Goal: Task Accomplishment & Management: Manage account settings

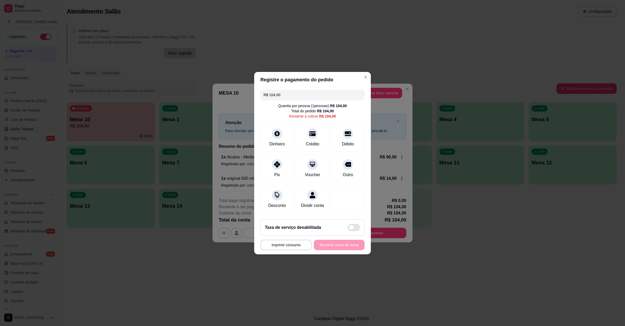
click at [320, 141] on div "Crédito" at bounding box center [312, 138] width 33 height 28
type input "R$ 0,00"
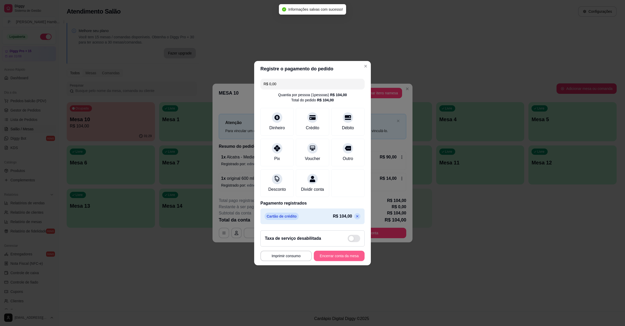
click at [335, 260] on button "Encerrar conta da mesa" at bounding box center [339, 256] width 51 height 10
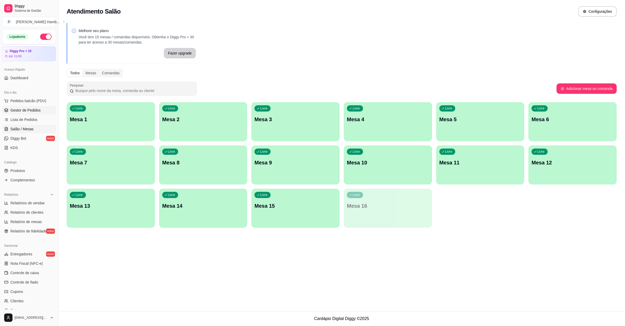
click at [23, 113] on link "Gestor de Pedidos" at bounding box center [29, 110] width 54 height 8
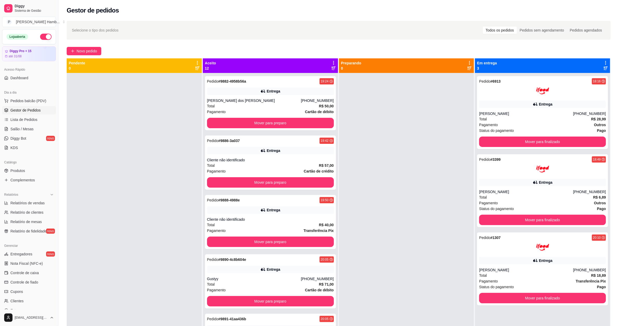
click at [331, 63] on icon at bounding box center [333, 62] width 5 height 5
click at [331, 60] on icon at bounding box center [333, 62] width 5 height 5
click at [305, 81] on span "Com essa opção você tem a opção de mover todos os pedidos que estão em uma etap…" at bounding box center [290, 82] width 77 height 13
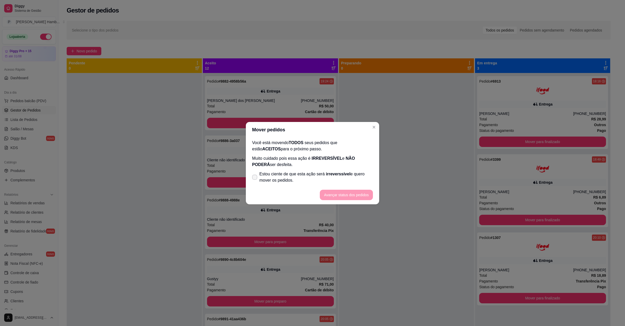
click at [305, 175] on span "Estou ciente de que esta ação será irreverssível e quero mover os pedidos." at bounding box center [317, 177] width 114 height 13
click at [255, 178] on input "Estou ciente de que esta ação será irreverssível e quero mover os pedidos." at bounding box center [253, 179] width 3 height 3
checkbox input "true"
click at [343, 196] on button "Avançar status dos pedidos" at bounding box center [346, 195] width 53 height 10
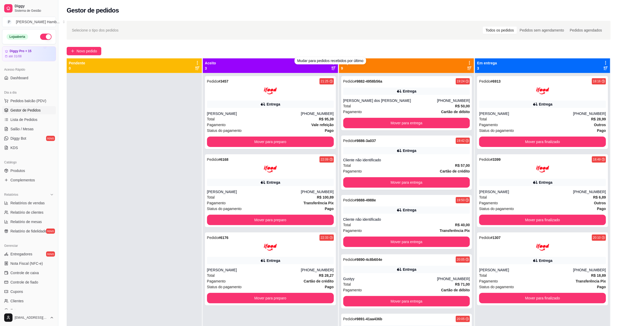
click at [295, 43] on div "Selecione o tipo dos pedidos Todos os pedidos Pedidos sem agendamento Pedidos a…" at bounding box center [338, 204] width 561 height 373
click at [279, 33] on div "Selecione o tipo dos pedidos Todos os pedidos Pedidos sem agendamento Pedidos a…" at bounding box center [339, 30] width 534 height 8
click at [333, 62] on icon at bounding box center [333, 63] width 1 height 4
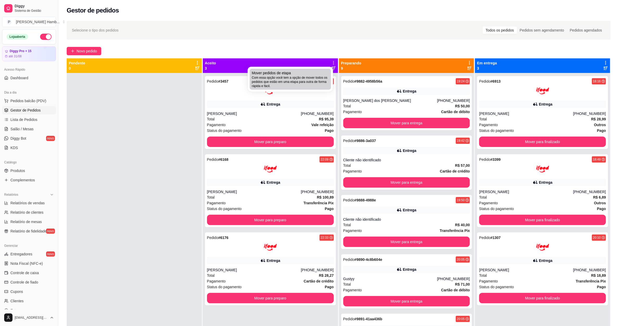
click at [315, 72] on div "Mover pedidos de etapa Com essa opção você tem a opção de mover todos os pedido…" at bounding box center [290, 79] width 77 height 18
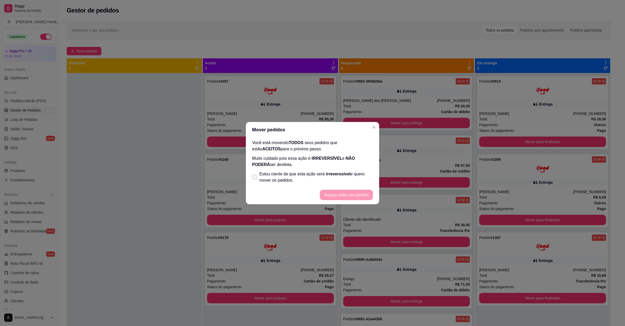
click at [277, 177] on span "Estou ciente de que esta ação será irreverssível e quero mover os pedidos." at bounding box center [317, 177] width 114 height 13
click at [255, 178] on input "Estou ciente de que esta ação será irreverssível e quero mover os pedidos." at bounding box center [253, 179] width 3 height 3
checkbox input "true"
click at [332, 193] on button "Avançar status dos pedidos" at bounding box center [346, 195] width 53 height 10
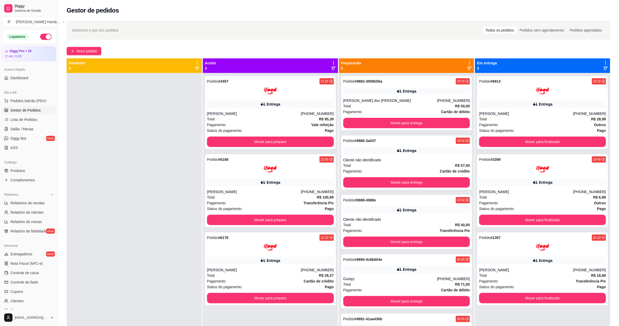
click at [332, 61] on icon at bounding box center [333, 62] width 5 height 5
click at [327, 83] on span "Com essa opção você tem a opção de mover todos os pedidos que estão em uma etap…" at bounding box center [290, 82] width 77 height 13
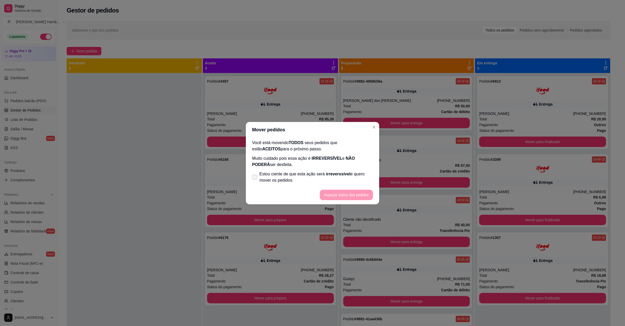
click at [306, 177] on span "Estou ciente de que esta ação será irreverssível e quero mover os pedidos." at bounding box center [317, 177] width 114 height 13
click at [255, 178] on input "Estou ciente de que esta ação será irreverssível e quero mover os pedidos." at bounding box center [253, 179] width 3 height 3
checkbox input "true"
click at [351, 188] on footer "Avançar status dos pedidos" at bounding box center [312, 195] width 133 height 19
click at [351, 192] on button "Avançar status dos pedidos" at bounding box center [346, 195] width 53 height 10
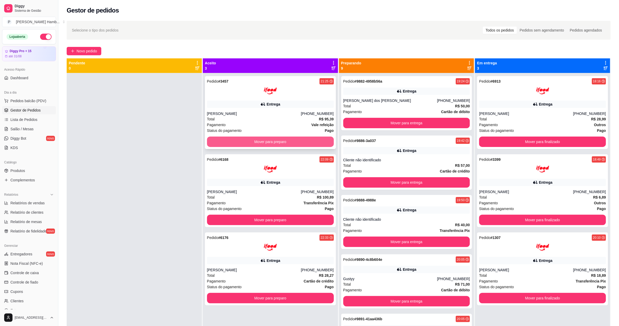
click at [320, 138] on button "Mover para preparo" at bounding box center [270, 142] width 127 height 10
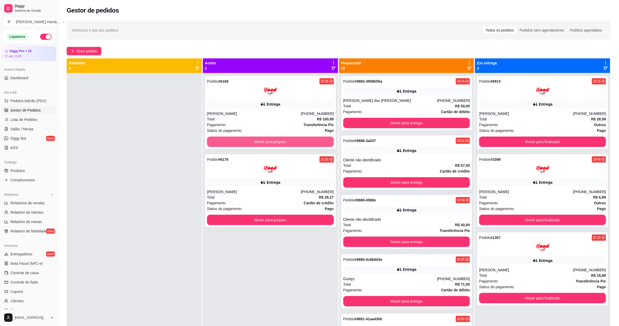
click at [320, 138] on button "Mover para preparo" at bounding box center [270, 142] width 127 height 10
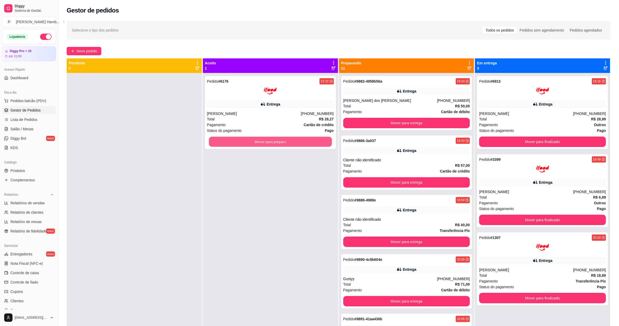
click at [320, 138] on button "Mover para preparo" at bounding box center [270, 142] width 123 height 10
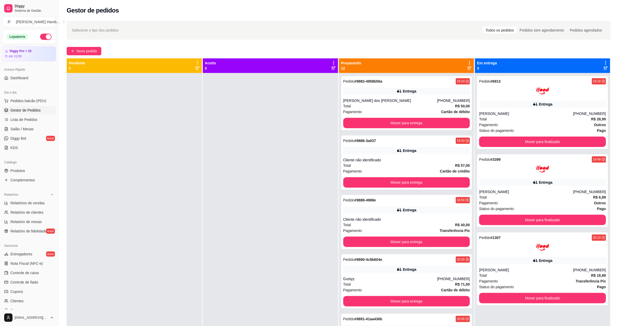
click at [462, 62] on div "Preparando 12" at bounding box center [406, 65] width 131 height 10
click at [467, 63] on icon at bounding box center [469, 62] width 5 height 5
click at [421, 81] on span "Com essa opção você tem a opção de mover todos os pedidos que estão em uma etap…" at bounding box center [425, 82] width 77 height 13
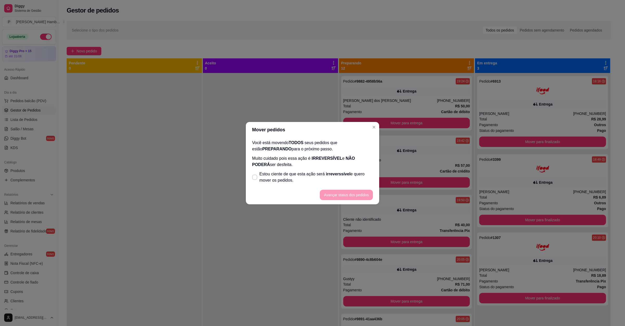
click at [303, 175] on span "Estou ciente de que esta ação será irreverssível e quero mover os pedidos." at bounding box center [317, 177] width 114 height 13
click at [255, 178] on input "Estou ciente de que esta ação será irreverssível e quero mover os pedidos." at bounding box center [253, 179] width 3 height 3
checkbox input "true"
click at [348, 200] on button "Avançar status dos pedidos" at bounding box center [346, 195] width 53 height 10
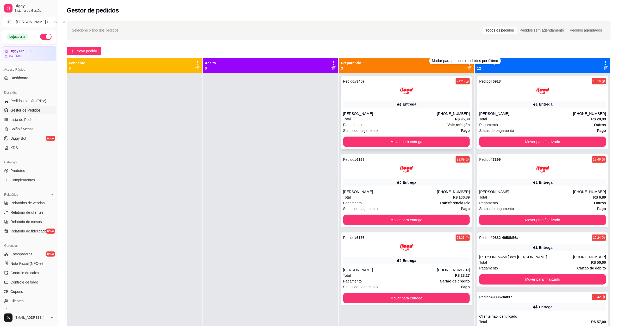
click at [418, 134] on div "Pedido # 3457 21:25 Entrega [PERSON_NAME] [PHONE_NUMBER] Total R$ 95,39 Pagamen…" at bounding box center [406, 112] width 131 height 73
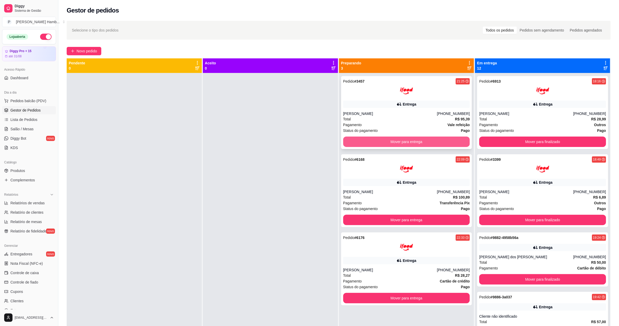
click at [410, 145] on button "Mover para entrega" at bounding box center [406, 142] width 127 height 10
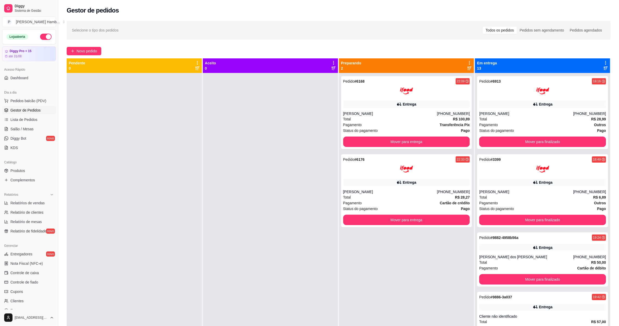
click at [467, 61] on icon at bounding box center [469, 62] width 5 height 5
click at [442, 75] on span "Com essa opção você tem a opção de mover todos os pedidos que estão em uma etap…" at bounding box center [434, 79] width 62 height 10
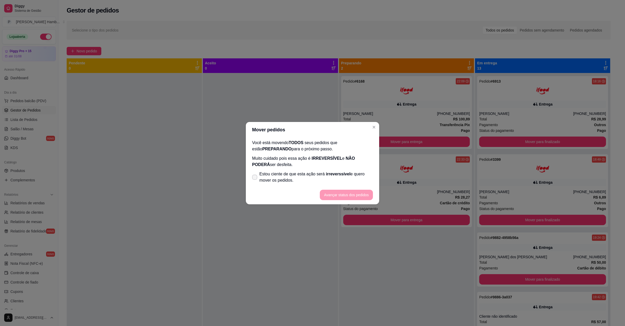
click at [307, 173] on span "Estou ciente de que esta ação será irreverssível e quero mover os pedidos." at bounding box center [317, 177] width 114 height 13
click at [255, 178] on input "Estou ciente de que esta ação será irreverssível e quero mover os pedidos." at bounding box center [253, 179] width 3 height 3
checkbox input "true"
click at [336, 193] on button "Avançar status dos pedidos" at bounding box center [347, 195] width 52 height 10
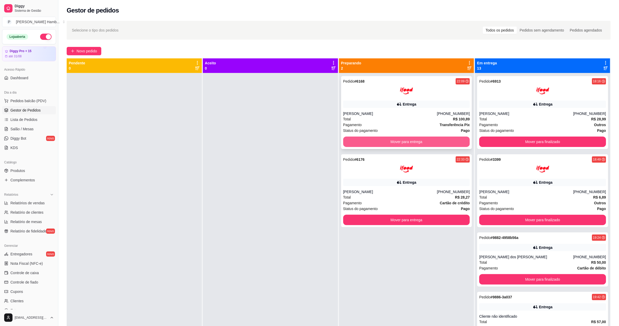
click at [424, 141] on button "Mover para entrega" at bounding box center [406, 142] width 127 height 10
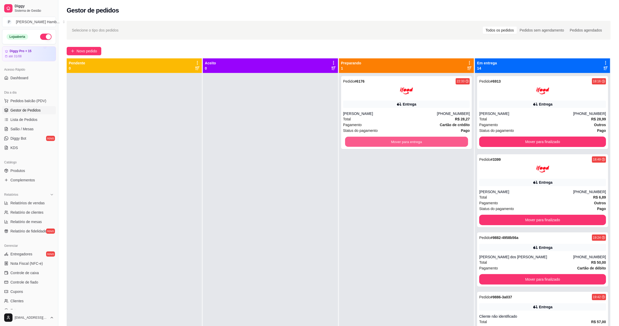
click at [424, 141] on button "Mover para entrega" at bounding box center [406, 142] width 123 height 10
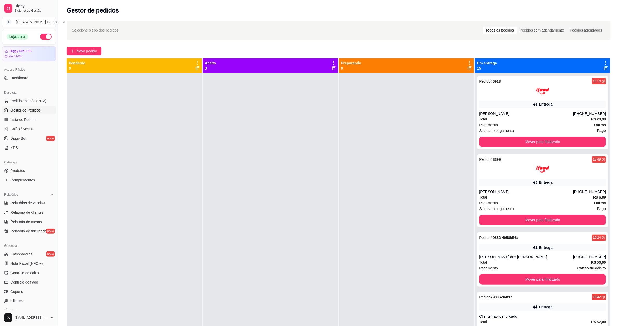
click at [606, 61] on icon at bounding box center [606, 63] width 1 height 4
click at [541, 83] on span "Com essa opção você tem a opção de mover todos os pedidos que estão em uma etap…" at bounding box center [569, 79] width 62 height 10
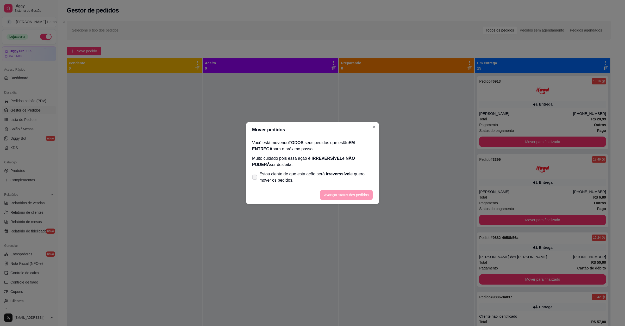
click at [321, 174] on span "Estou ciente de que esta ação será irreverssível e quero mover os pedidos." at bounding box center [317, 177] width 114 height 13
click at [255, 178] on input "Estou ciente de que esta ação será irreverssível e quero mover os pedidos." at bounding box center [253, 179] width 3 height 3
checkbox input "true"
click at [338, 188] on footer "Avançar status dos pedidos" at bounding box center [312, 195] width 133 height 19
click at [344, 195] on button "Avançar status dos pedidos" at bounding box center [346, 195] width 53 height 10
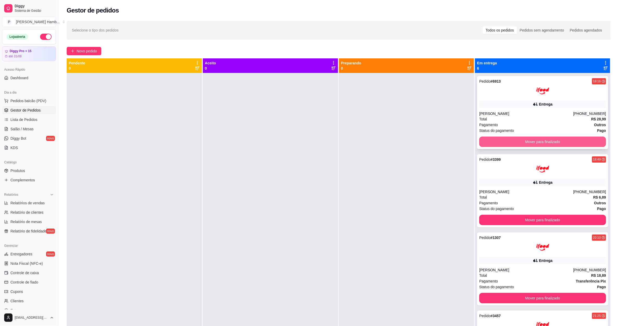
click at [504, 142] on button "Mover para finalizado" at bounding box center [542, 142] width 127 height 10
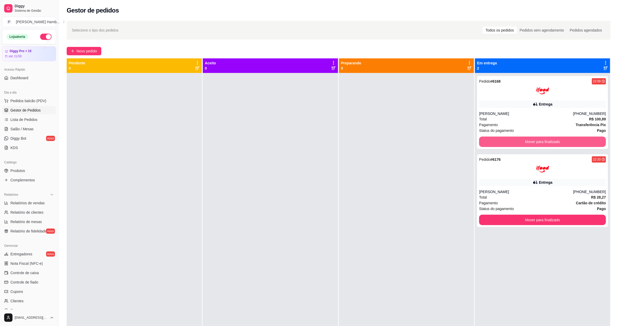
click at [504, 142] on button "Mover para finalizado" at bounding box center [542, 142] width 127 height 10
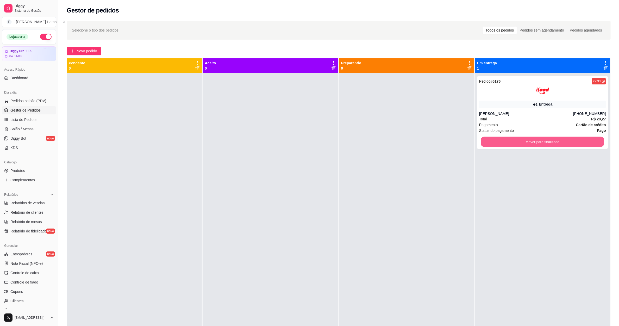
click at [504, 142] on button "Mover para finalizado" at bounding box center [543, 142] width 123 height 10
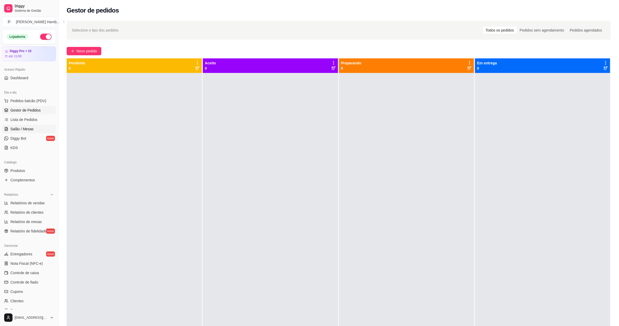
click at [31, 127] on span "Salão / Mesas" at bounding box center [21, 128] width 23 height 5
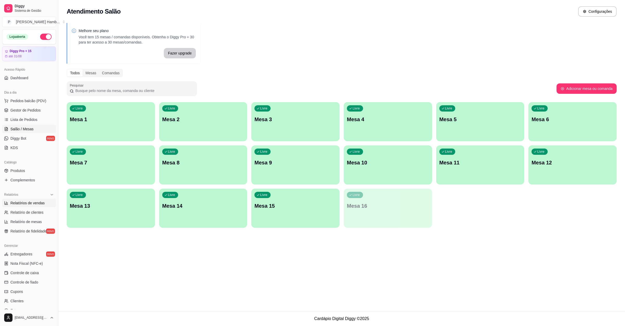
click at [37, 205] on span "Relatórios de vendas" at bounding box center [27, 202] width 34 height 5
select select "ALL"
select select "0"
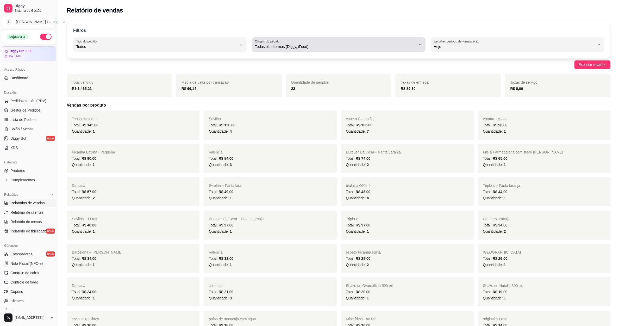
click at [362, 47] on span "Todas plataformas (Diggy, iFood)" at bounding box center [335, 46] width 161 height 5
click at [280, 69] on span "Diggy" at bounding box center [337, 67] width 154 height 5
type input "DIGGY"
select select "DIGGY"
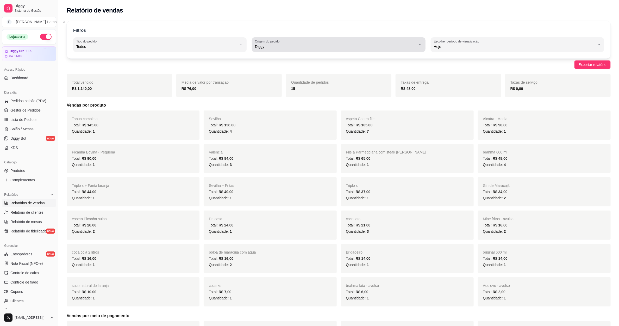
click at [325, 49] on span "Diggy" at bounding box center [335, 46] width 161 height 5
click at [285, 61] on span "Todas plataformas (Diggy, iFood)" at bounding box center [337, 59] width 154 height 5
type input "ALL"
select select "ALL"
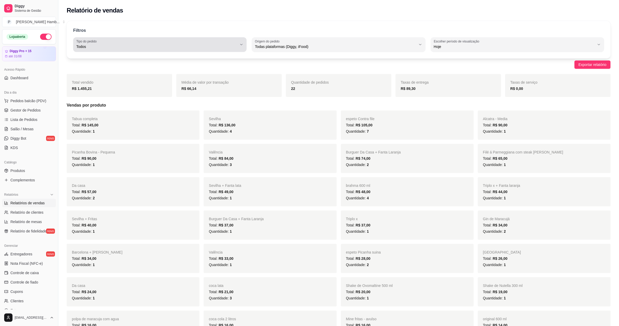
click at [170, 47] on span "Todos" at bounding box center [156, 46] width 161 height 5
click at [114, 69] on span "Entrega" at bounding box center [158, 67] width 154 height 5
type input "DELIVERY"
select select "DELIVERY"
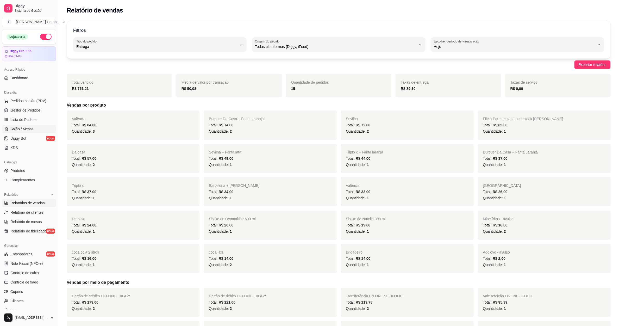
click at [27, 130] on span "Salão / Mesas" at bounding box center [21, 128] width 23 height 5
